Goal: Information Seeking & Learning: Learn about a topic

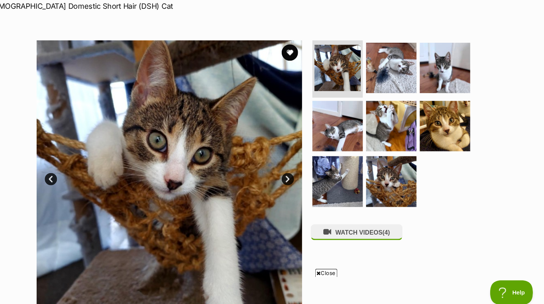
scroll to position [331, 0]
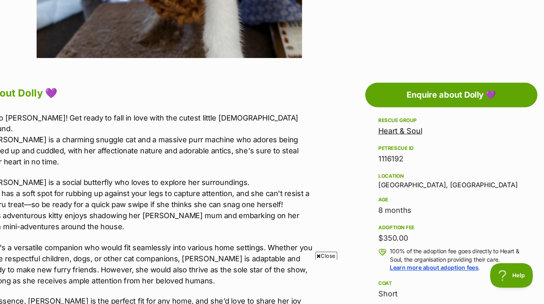
click at [148, 260] on p "She's a versatile companion who would fit seamlessly into various home settings…" at bounding box center [171, 266] width 305 height 41
click at [297, 233] on div "Hello [PERSON_NAME]! Get ready to fall in love with the cutest little [DEMOGRAP…" at bounding box center [171, 221] width 305 height 192
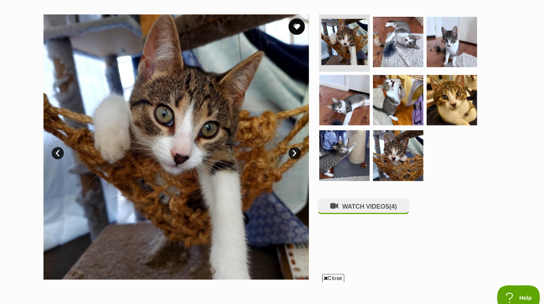
scroll to position [145, 0]
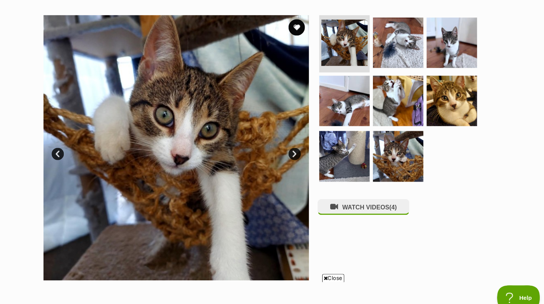
click at [344, 96] on img at bounding box center [346, 94] width 47 height 47
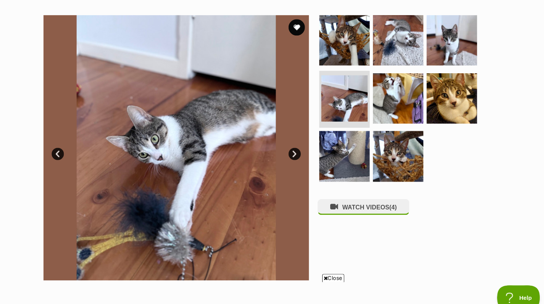
click at [189, 124] on img at bounding box center [189, 137] width 247 height 247
click at [187, 136] on img at bounding box center [189, 137] width 247 height 247
click at [187, 135] on img at bounding box center [189, 137] width 247 height 247
click at [179, 124] on img at bounding box center [189, 137] width 247 height 247
click at [448, 94] on img at bounding box center [446, 91] width 47 height 47
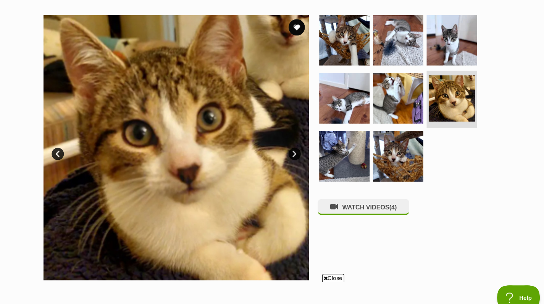
click at [356, 148] on img at bounding box center [346, 145] width 47 height 47
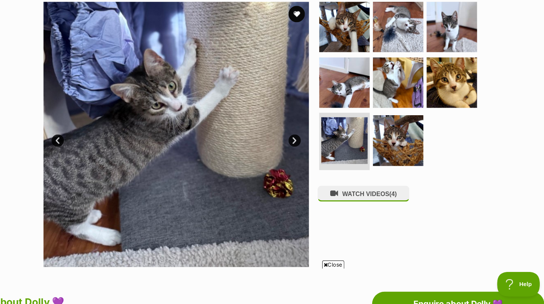
click at [393, 90] on img at bounding box center [396, 89] width 47 height 47
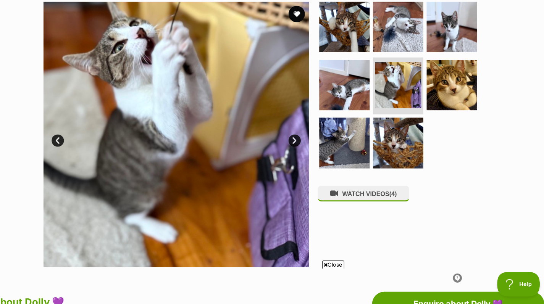
scroll to position [0, 0]
click at [401, 36] on img at bounding box center [396, 37] width 47 height 47
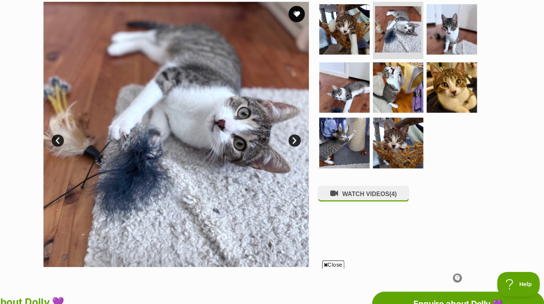
click at [449, 43] on img at bounding box center [446, 39] width 47 height 47
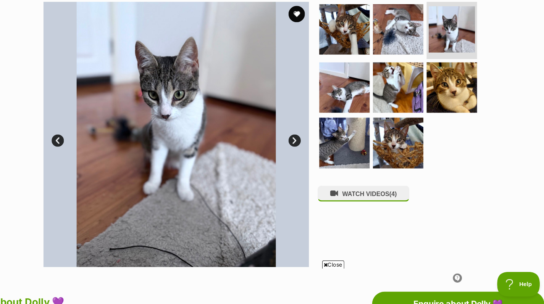
click at [349, 95] on img at bounding box center [346, 94] width 47 height 47
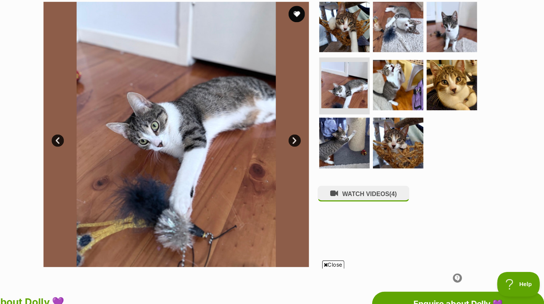
click at [342, 51] on img at bounding box center [346, 37] width 47 height 47
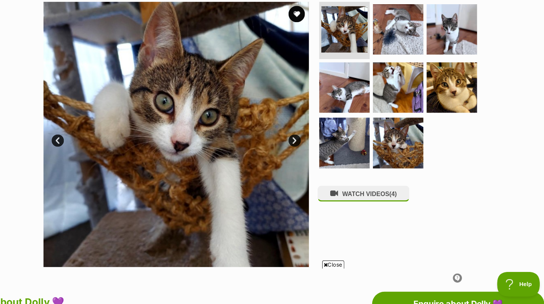
click at [355, 151] on img at bounding box center [346, 145] width 47 height 47
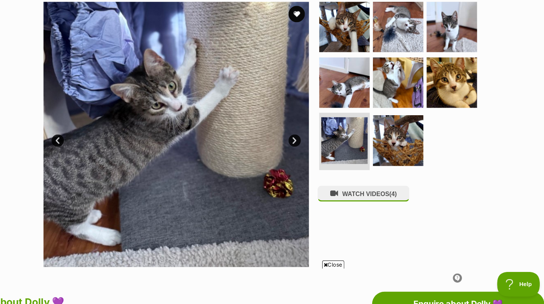
click at [401, 151] on img at bounding box center [396, 143] width 47 height 47
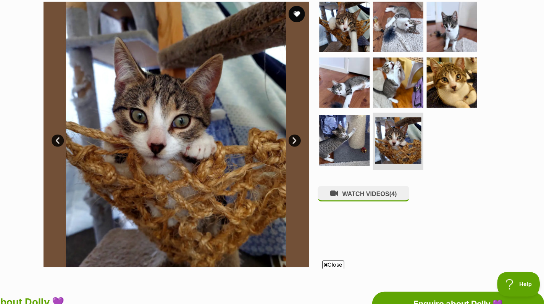
click at [396, 93] on img at bounding box center [396, 89] width 47 height 47
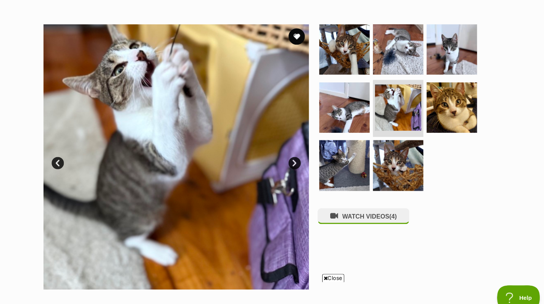
scroll to position [135, 0]
